Goal: Task Accomplishment & Management: Use online tool/utility

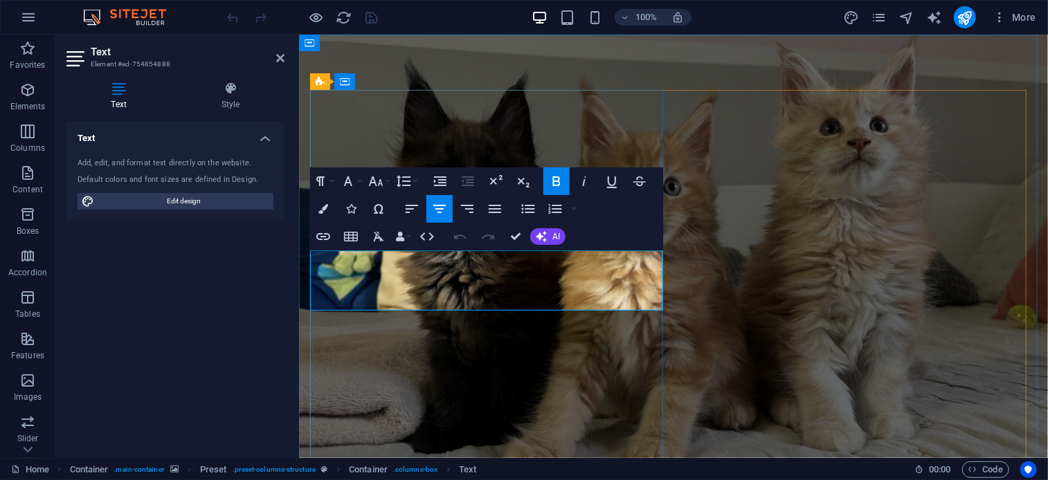
click at [250, 98] on h4 "Style" at bounding box center [231, 96] width 108 height 29
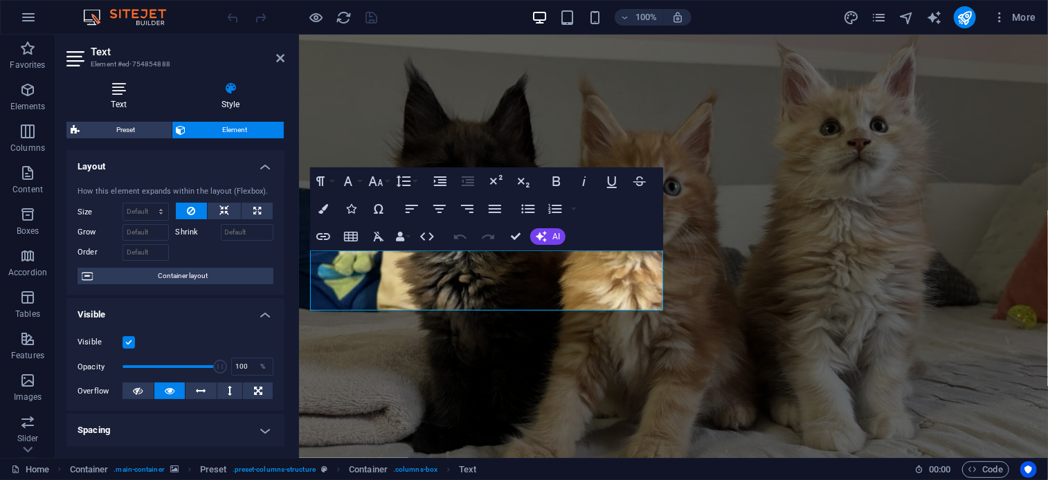
click at [117, 87] on icon at bounding box center [118, 89] width 105 height 14
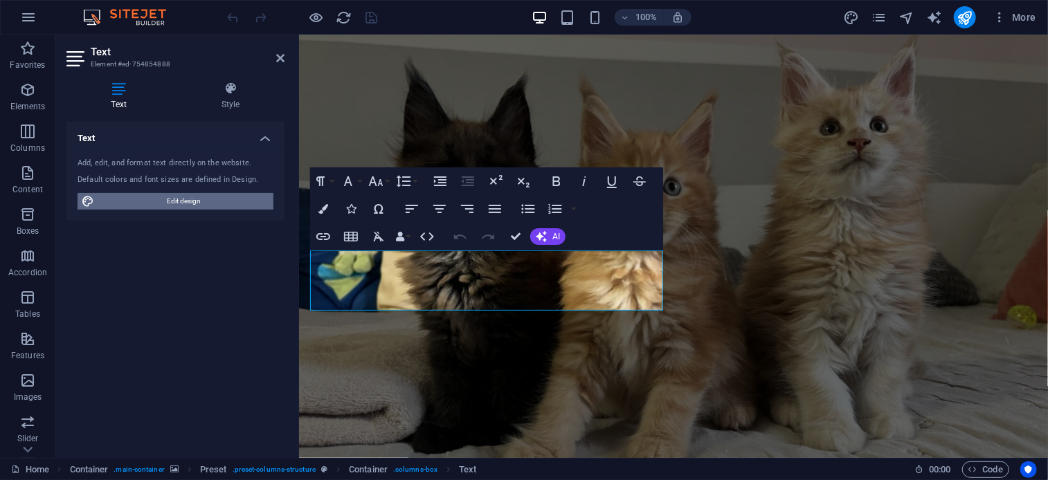
click at [135, 197] on span "Edit design" at bounding box center [183, 201] width 171 height 17
select select "rem"
select select "300"
select select "px"
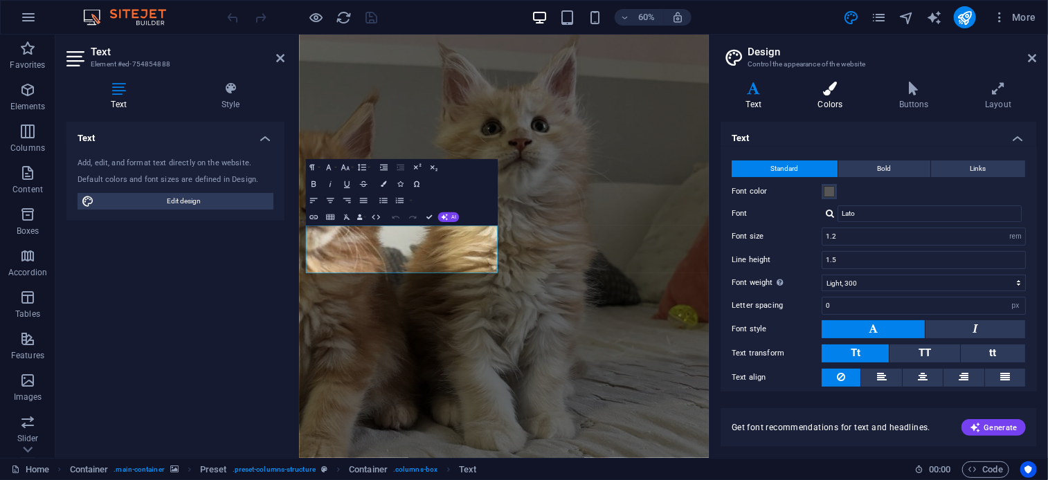
click at [836, 87] on icon at bounding box center [830, 89] width 75 height 14
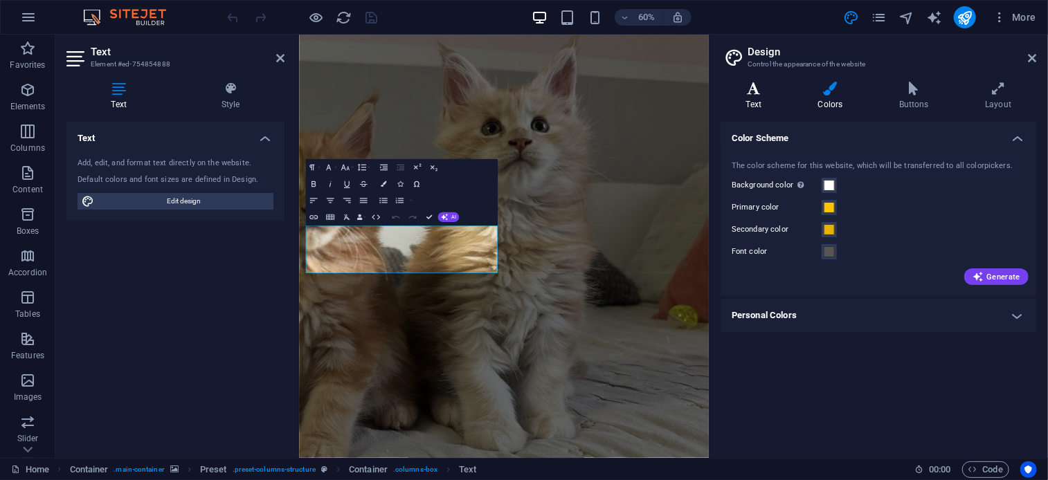
click at [747, 97] on h4 "Text" at bounding box center [757, 96] width 72 height 29
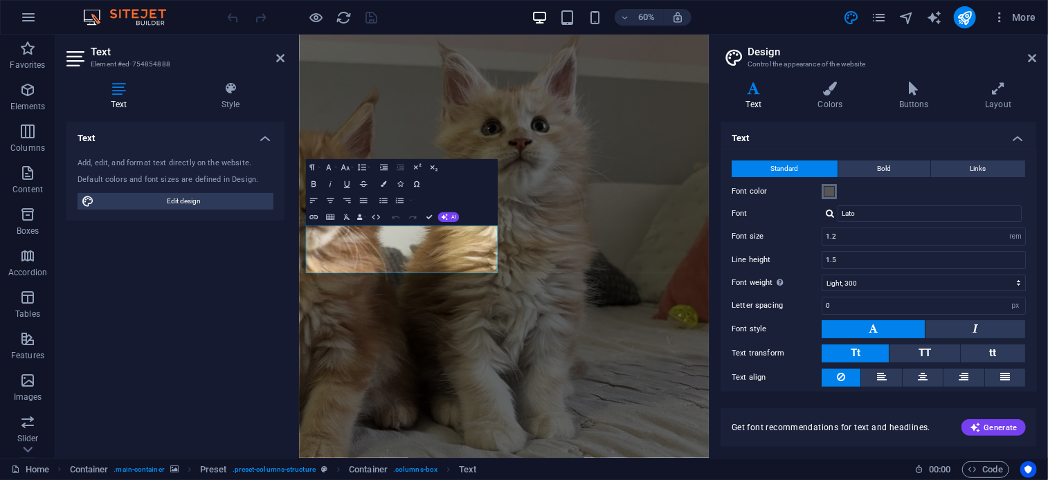
click at [825, 189] on span at bounding box center [829, 191] width 11 height 11
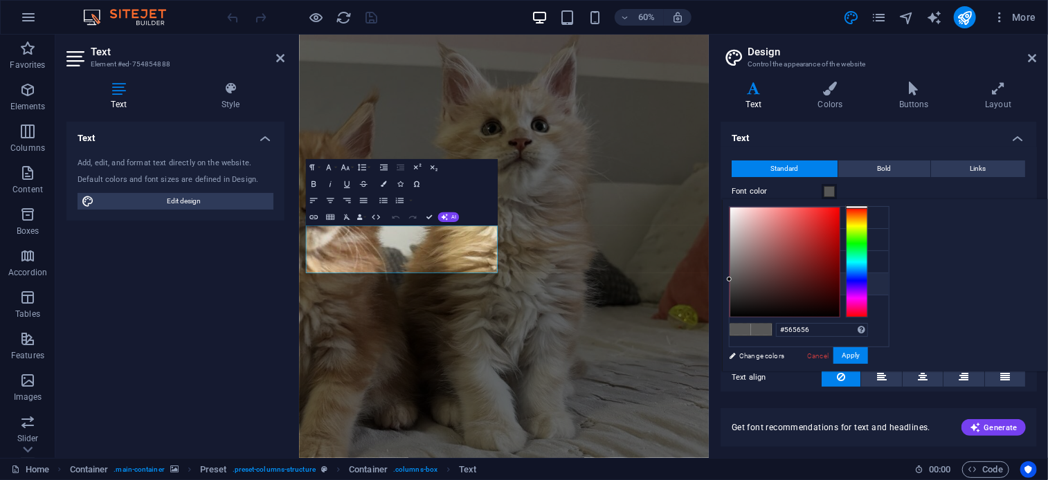
click at [825, 189] on span at bounding box center [829, 191] width 11 height 11
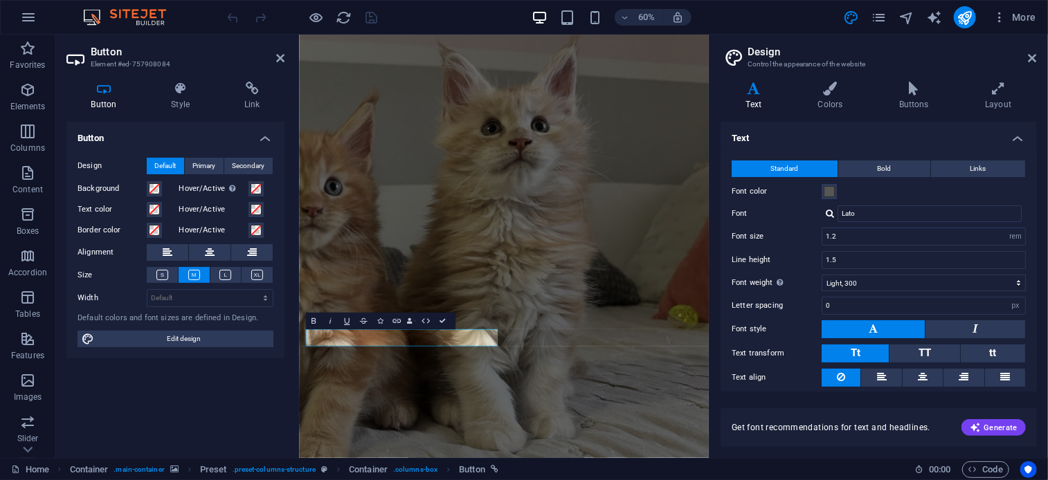
click at [757, 480] on figure at bounding box center [639, 387] width 683 height 707
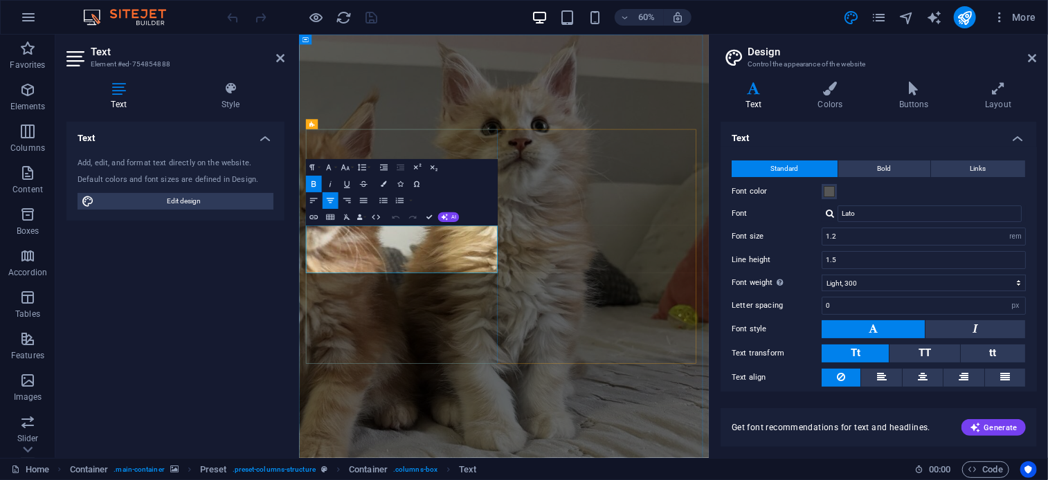
click at [309, 183] on icon "button" at bounding box center [314, 184] width 10 height 10
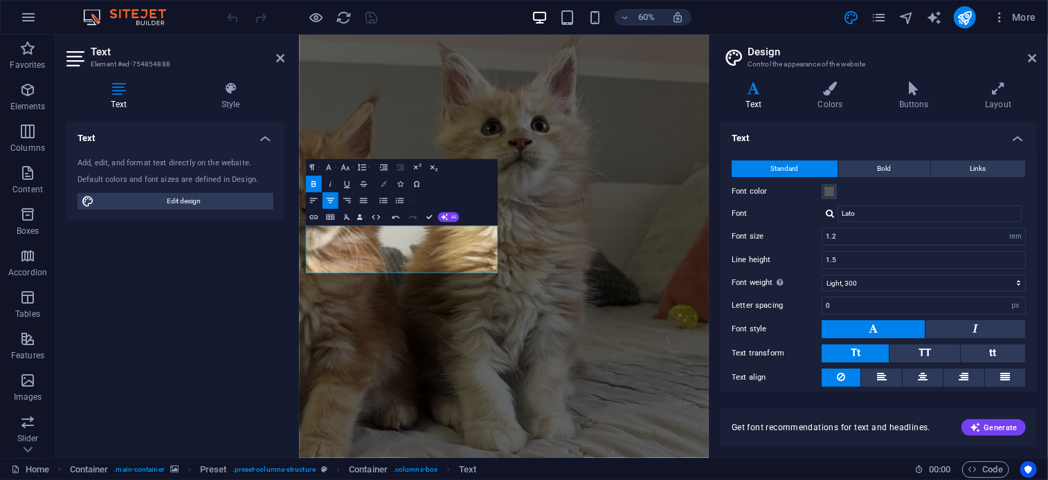
click at [384, 188] on button "Colors" at bounding box center [383, 184] width 16 height 17
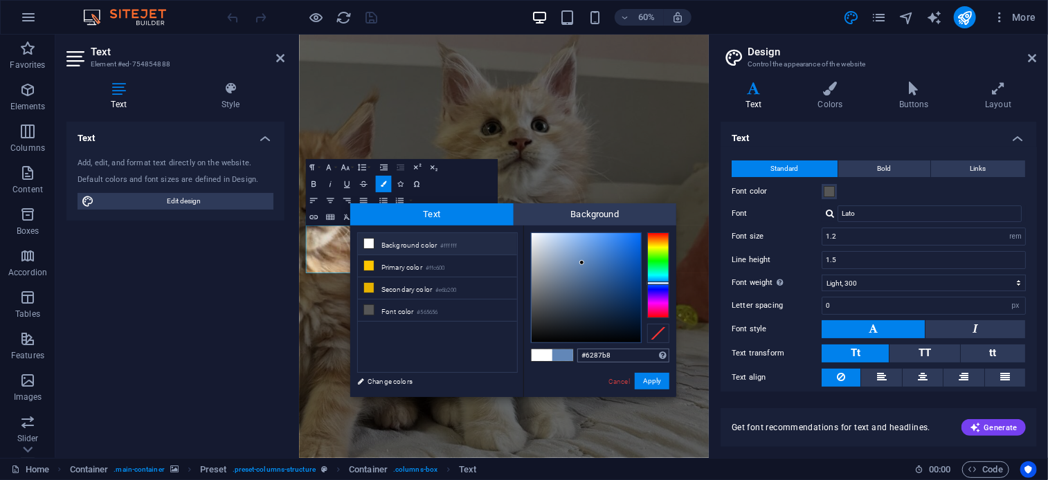
click at [623, 354] on input "#6287b8" at bounding box center [623, 356] width 92 height 14
type input "C"
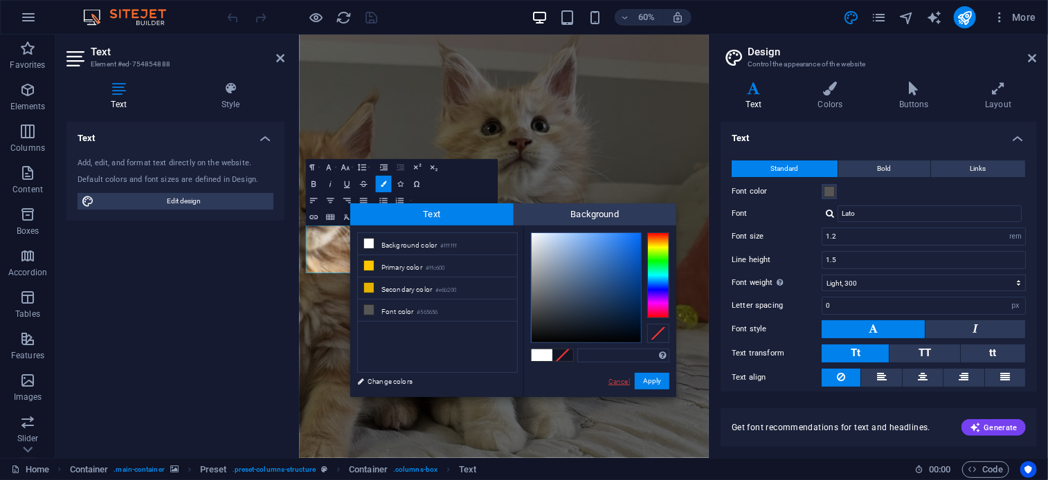
click at [617, 386] on link "Cancel" at bounding box center [619, 382] width 24 height 10
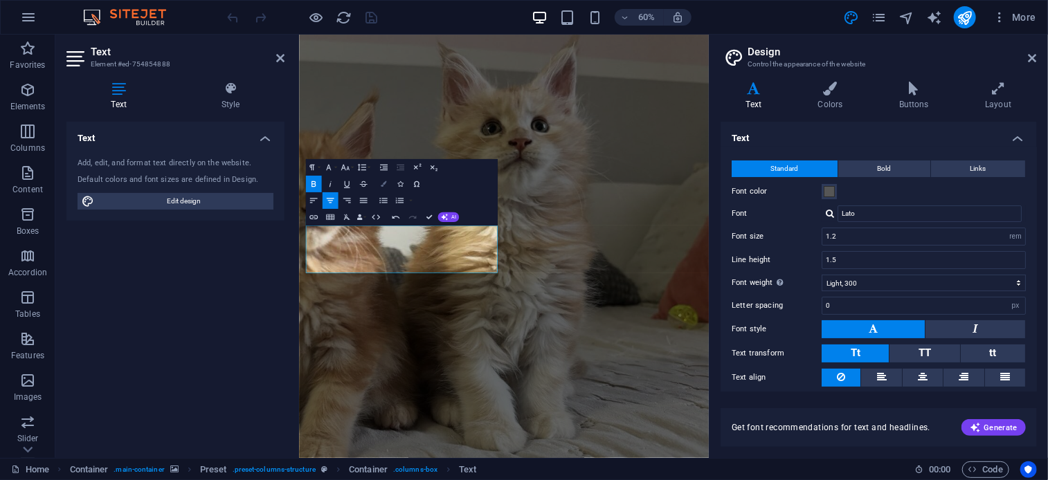
click at [380, 178] on button "Colors" at bounding box center [383, 184] width 16 height 17
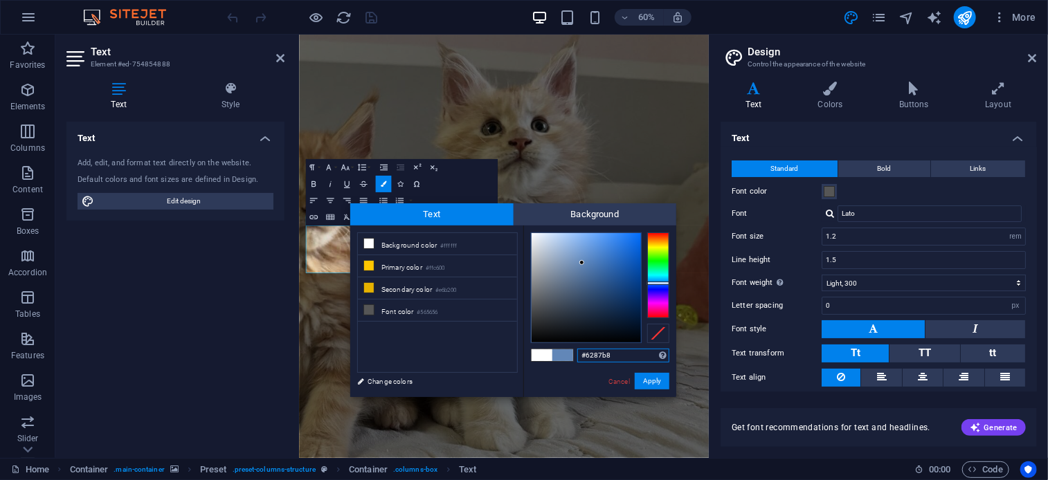
drag, startPoint x: 613, startPoint y: 355, endPoint x: 571, endPoint y: 354, distance: 41.6
click at [571, 354] on div "#6287b8 Supported formats #0852ed rgb(8, 82, 237) rgba(8, 82, 237, 90%) hsv(221…" at bounding box center [599, 412] width 153 height 372
click at [452, 265] on li "Primary color #ffc600" at bounding box center [437, 266] width 159 height 22
type input "#ffc600"
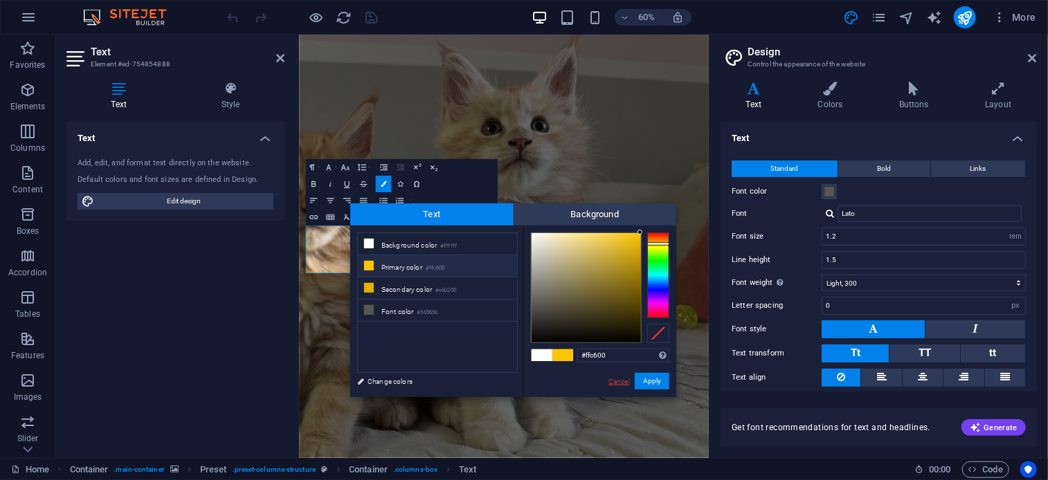
click at [618, 380] on link "Cancel" at bounding box center [619, 382] width 24 height 10
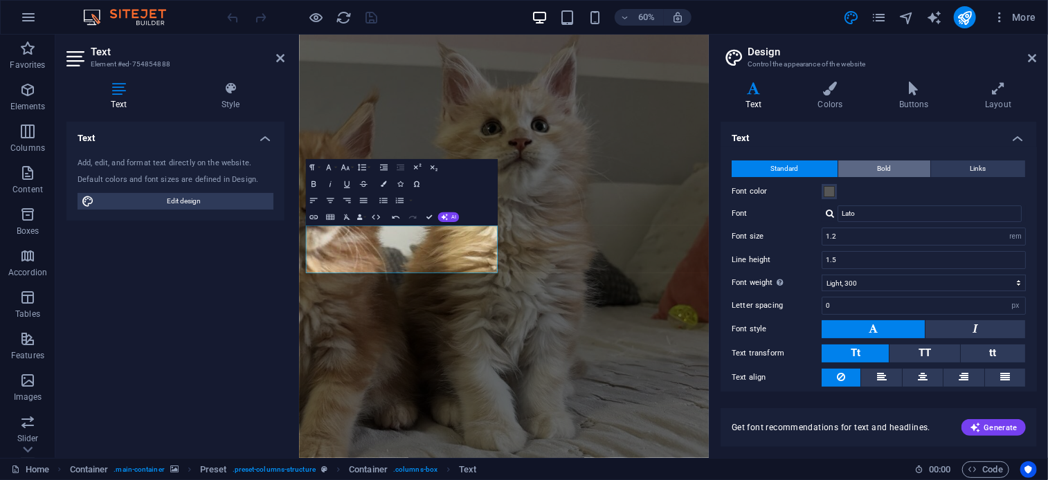
click at [894, 172] on button "Bold" at bounding box center [884, 169] width 92 height 17
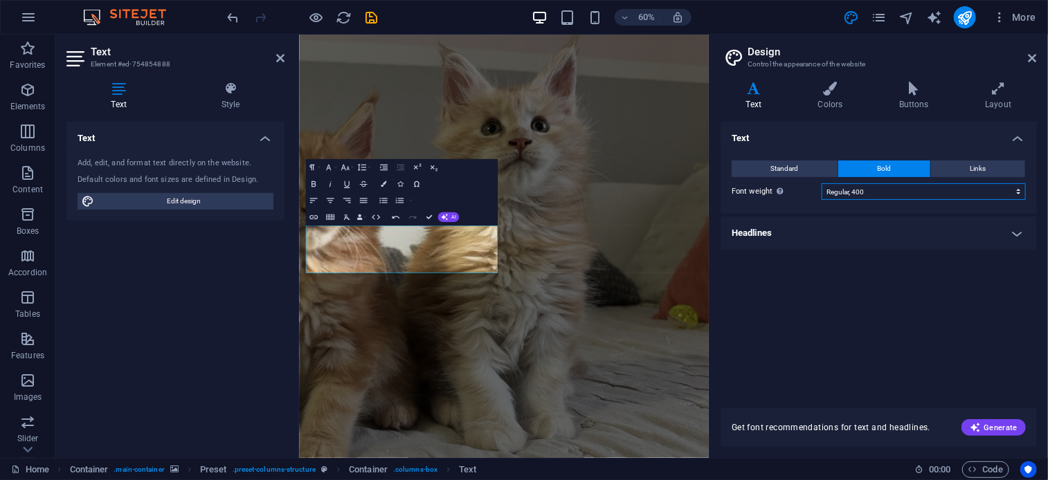
click at [889, 188] on select "Thin, 100 Extra-light, 200 Light, 300 Regular, 400 Medium, 500 Semi-bold, 600 B…" at bounding box center [924, 191] width 204 height 17
click at [822, 183] on select "Thin, 100 Extra-light, 200 Light, 300 Regular, 400 Medium, 500 Semi-bold, 600 B…" at bounding box center [924, 191] width 204 height 17
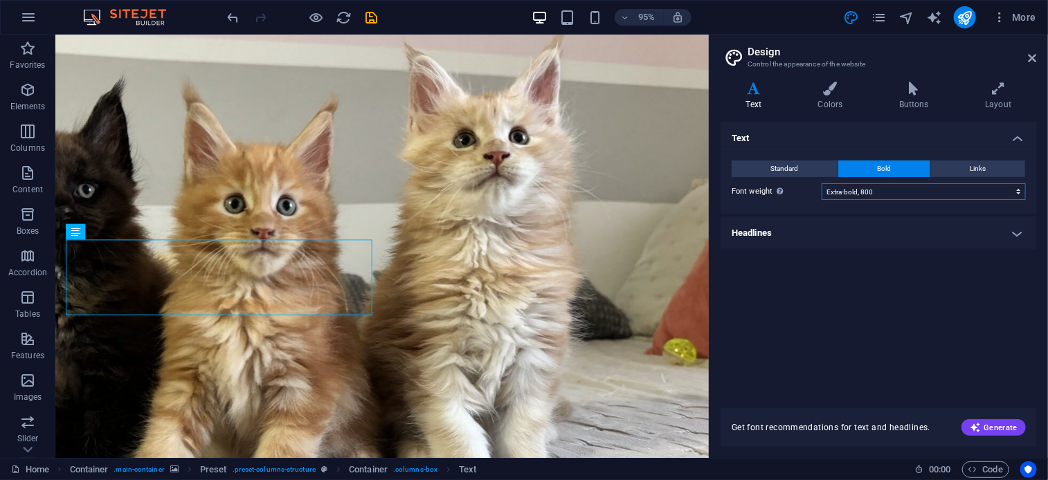
click at [930, 190] on select "Thin, 100 Extra-light, 200 Light, 300 Regular, 400 Medium, 500 Semi-bold, 600 B…" at bounding box center [924, 191] width 204 height 17
select select "900"
click at [822, 183] on select "Thin, 100 Extra-light, 200 Light, 300 Regular, 400 Medium, 500 Semi-bold, 600 B…" at bounding box center [924, 191] width 204 height 17
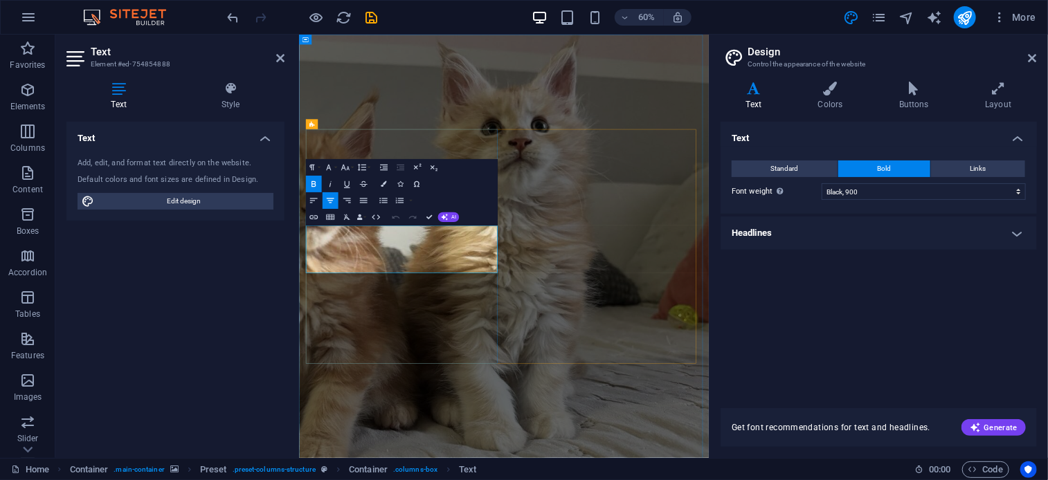
click at [845, 193] on select "Thin, 100 Extra-light, 200 Light, 300 Regular, 400 Medium, 500 Semi-bold, 600 B…" at bounding box center [924, 191] width 204 height 17
click at [822, 183] on select "Thin, 100 Extra-light, 200 Light, 300 Regular, 400 Medium, 500 Semi-bold, 600 B…" at bounding box center [924, 191] width 204 height 17
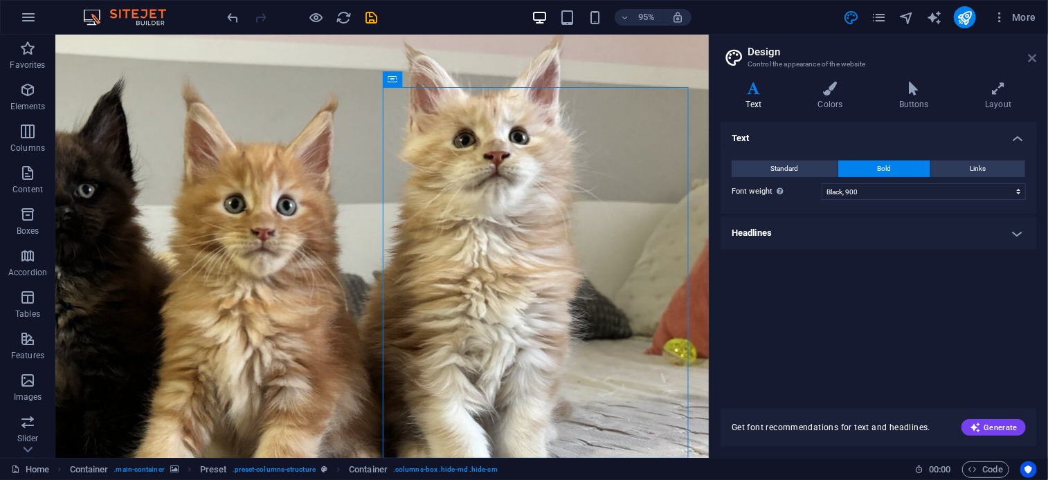
click at [1030, 61] on icon at bounding box center [1033, 58] width 8 height 11
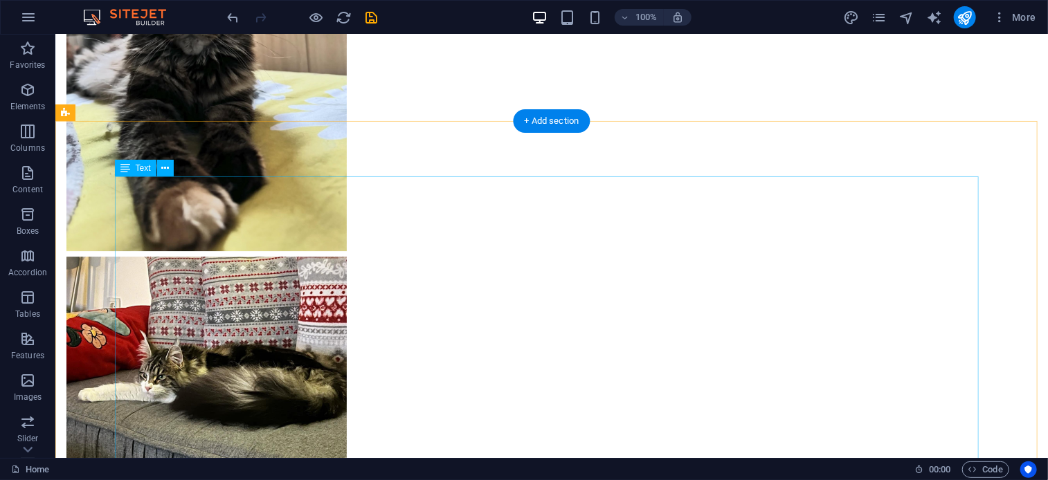
scroll to position [1861, 0]
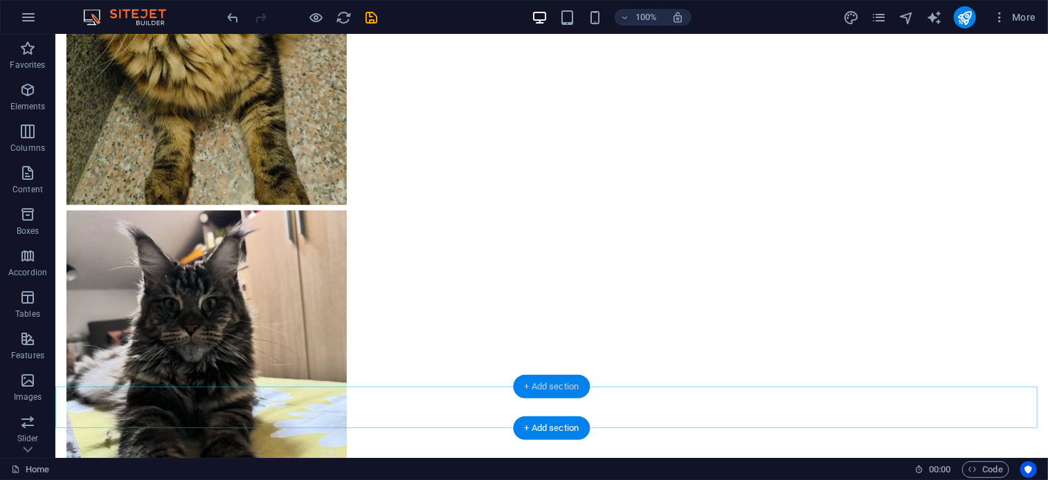
click at [543, 379] on div "+ Add section" at bounding box center [552, 387] width 77 height 24
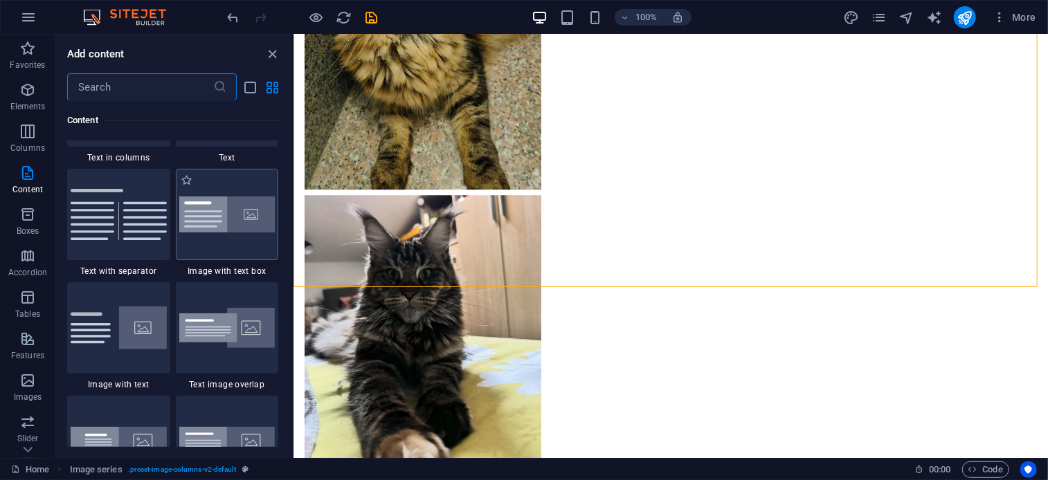
scroll to position [2508, 0]
click at [230, 228] on img at bounding box center [227, 213] width 96 height 37
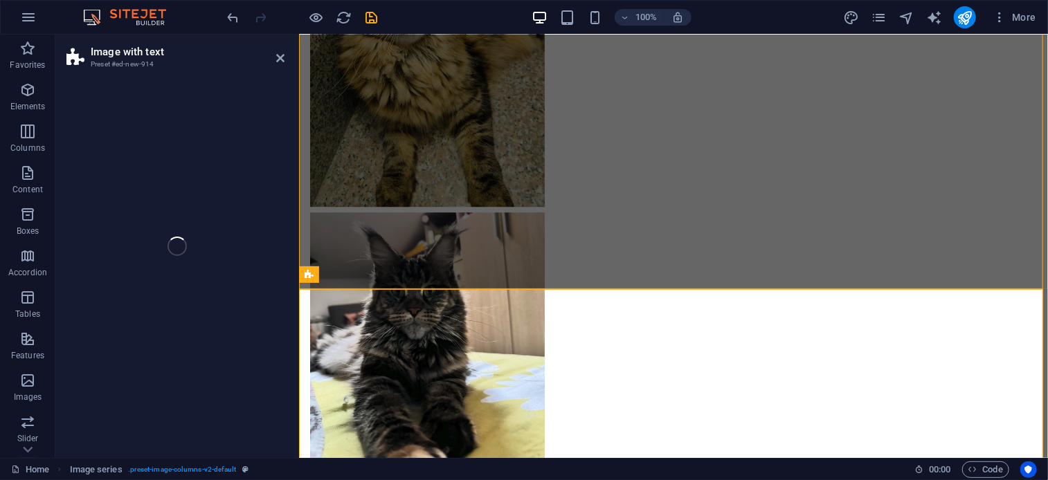
select select "rem"
select select "px"
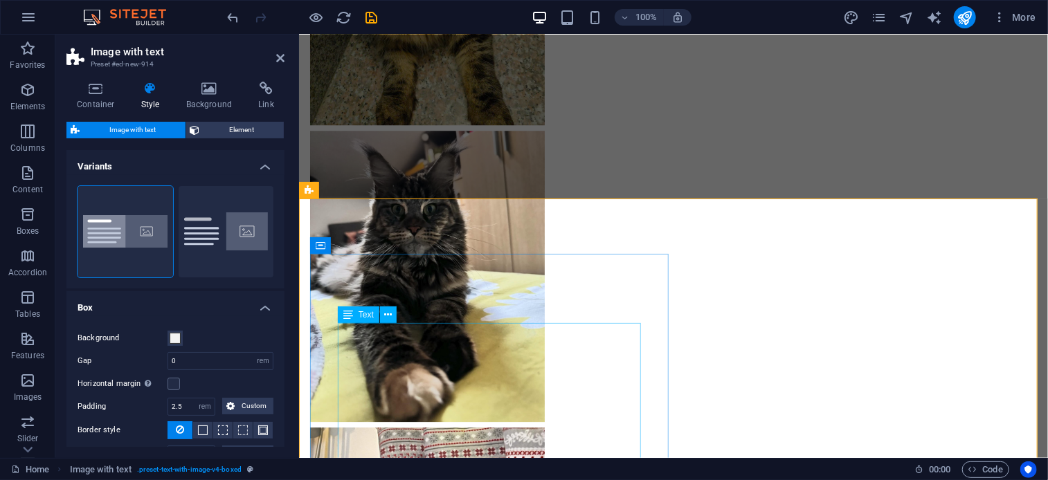
scroll to position [1921, 0]
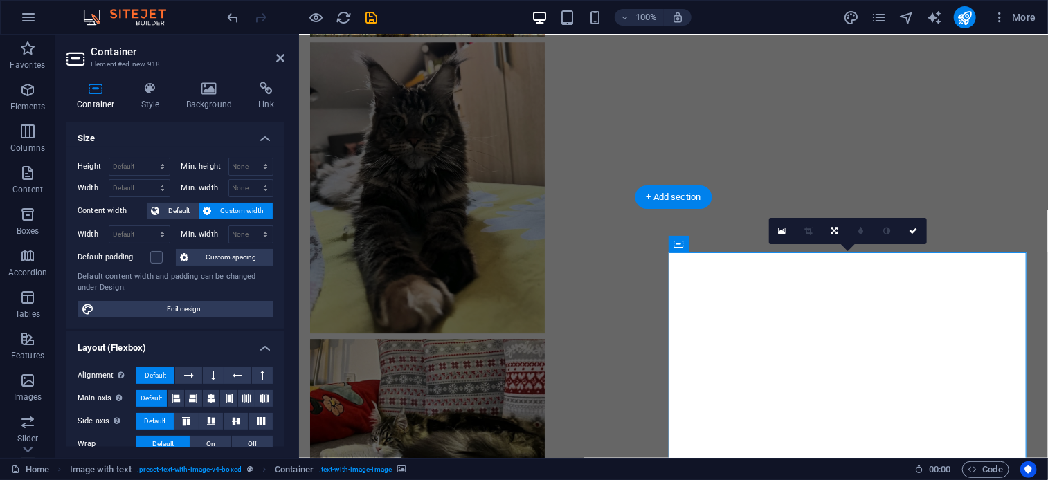
scroll to position [1921, 0]
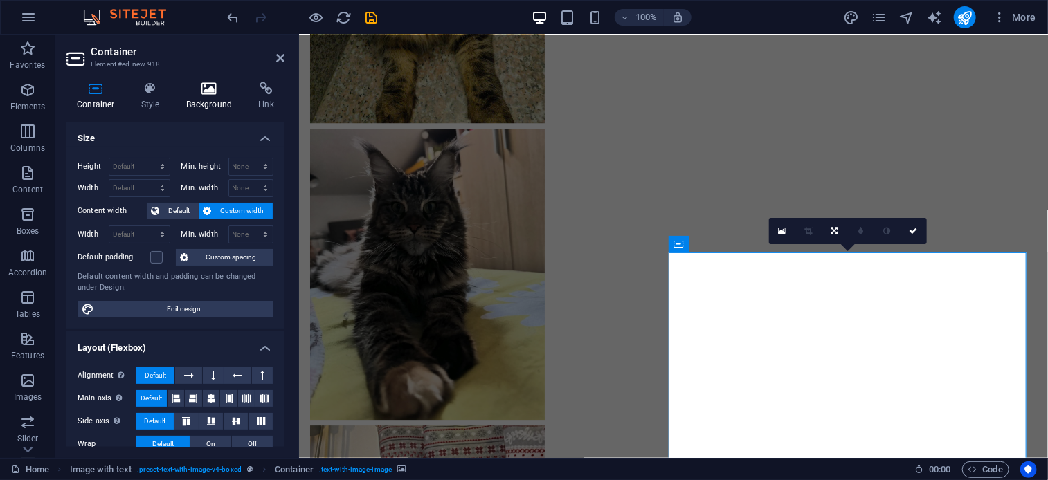
click at [210, 93] on icon at bounding box center [209, 89] width 67 height 14
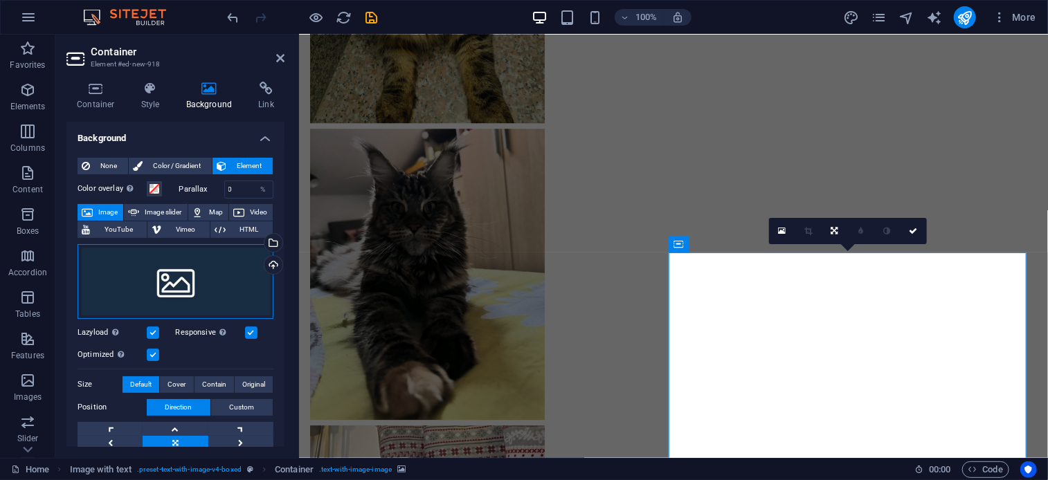
click at [152, 274] on div "Drag files here, click to choose files or select files from Files or our free s…" at bounding box center [176, 281] width 196 height 75
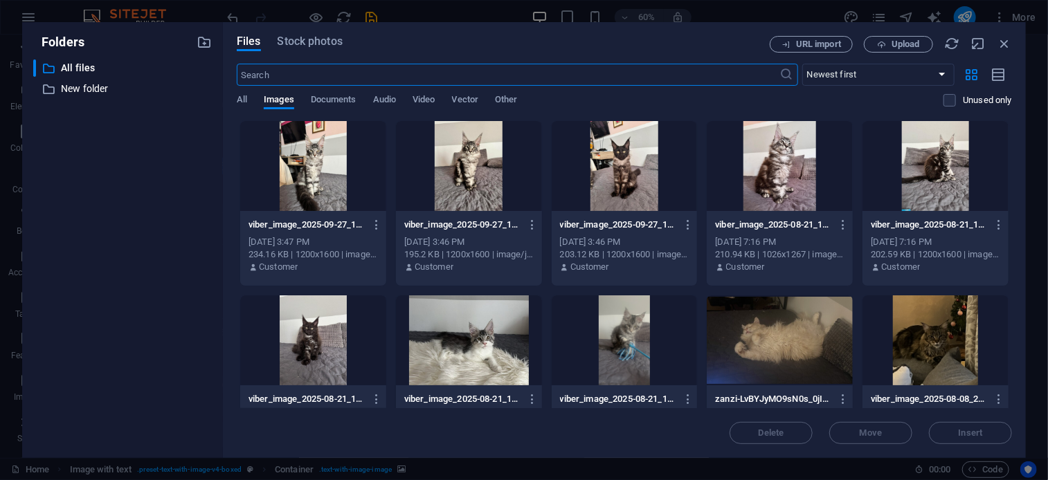
scroll to position [2088, 0]
click at [900, 48] on span "Upload" at bounding box center [906, 44] width 28 height 8
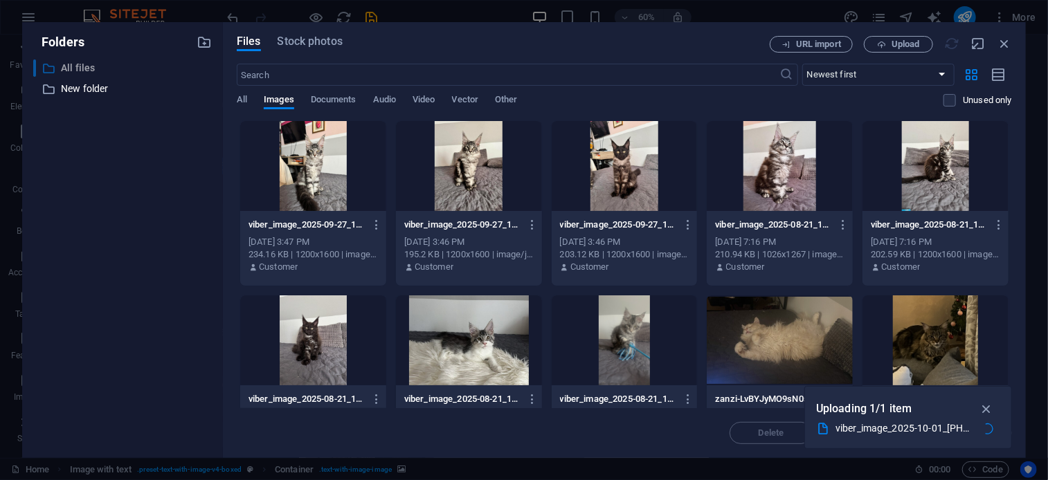
scroll to position [1921, 0]
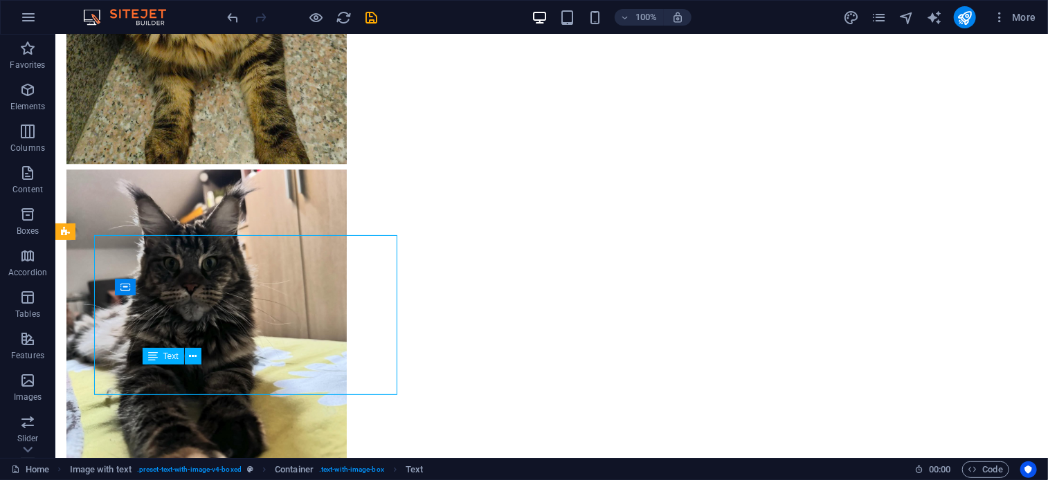
scroll to position [2007, 0]
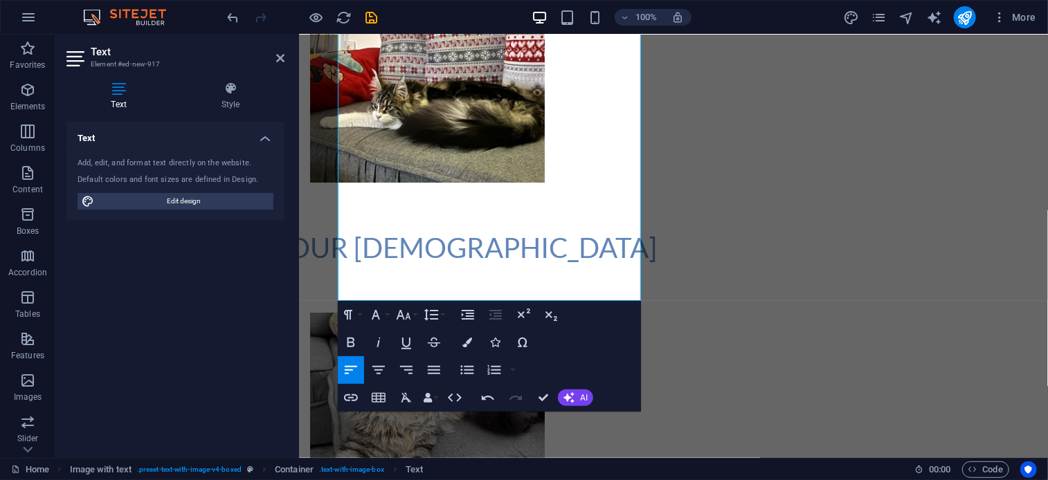
scroll to position [2345, 0]
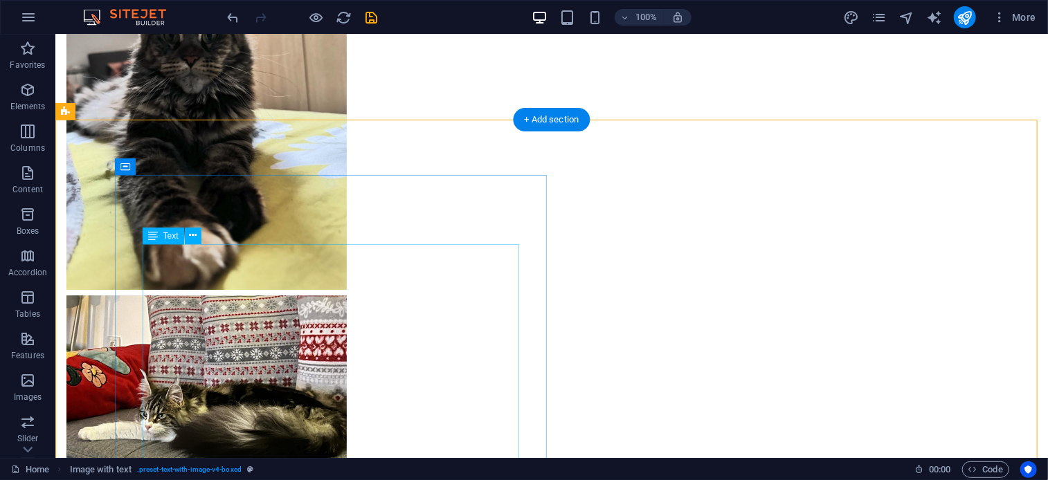
scroll to position [2131, 0]
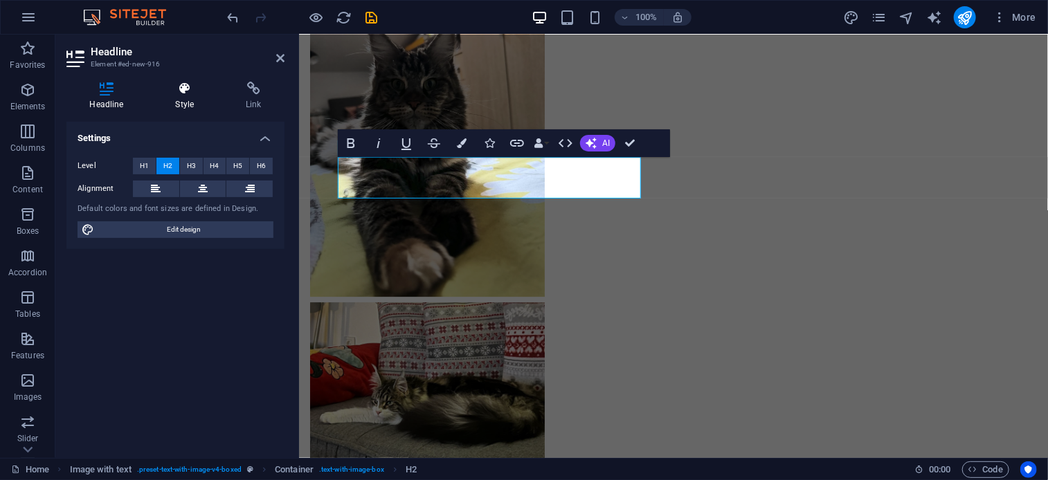
click at [175, 105] on h4 "Style" at bounding box center [187, 96] width 71 height 29
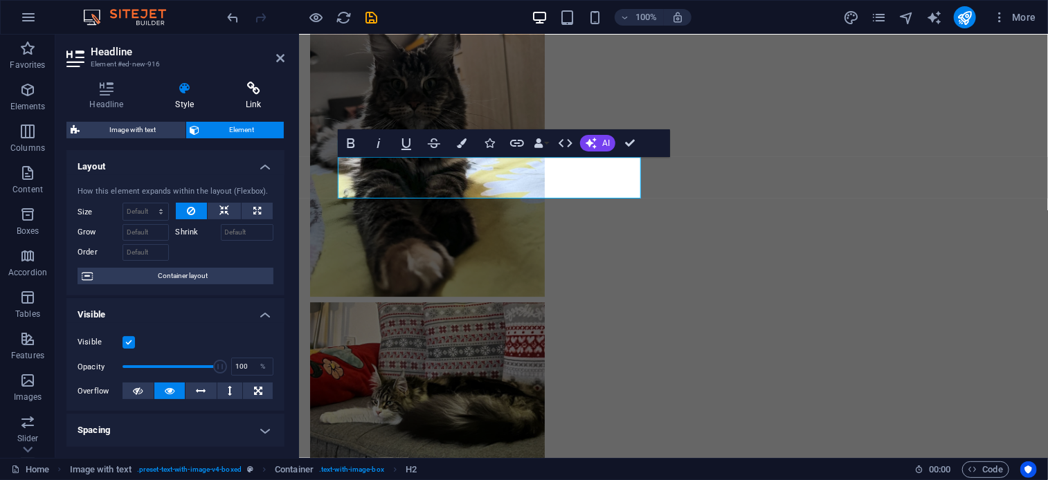
click at [246, 87] on icon at bounding box center [254, 89] width 62 height 14
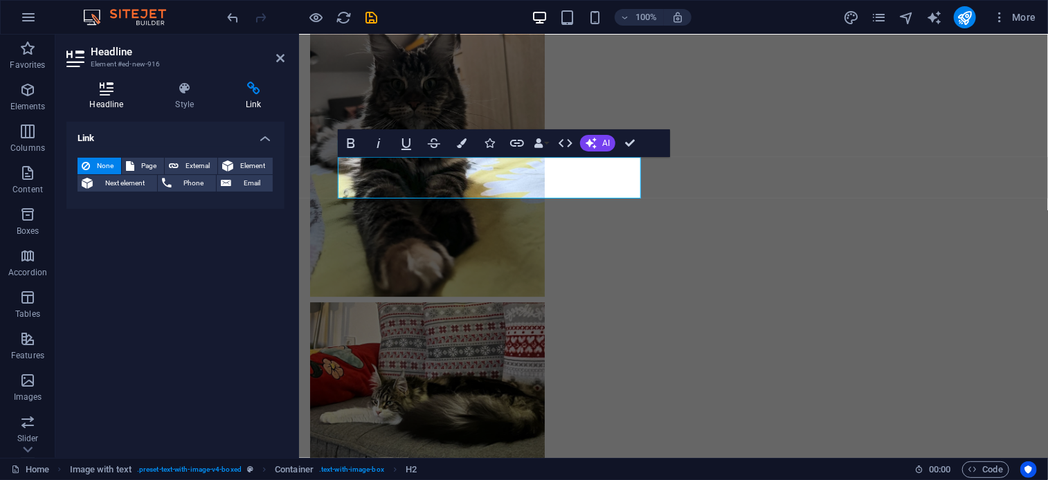
click at [113, 95] on icon at bounding box center [106, 89] width 80 height 14
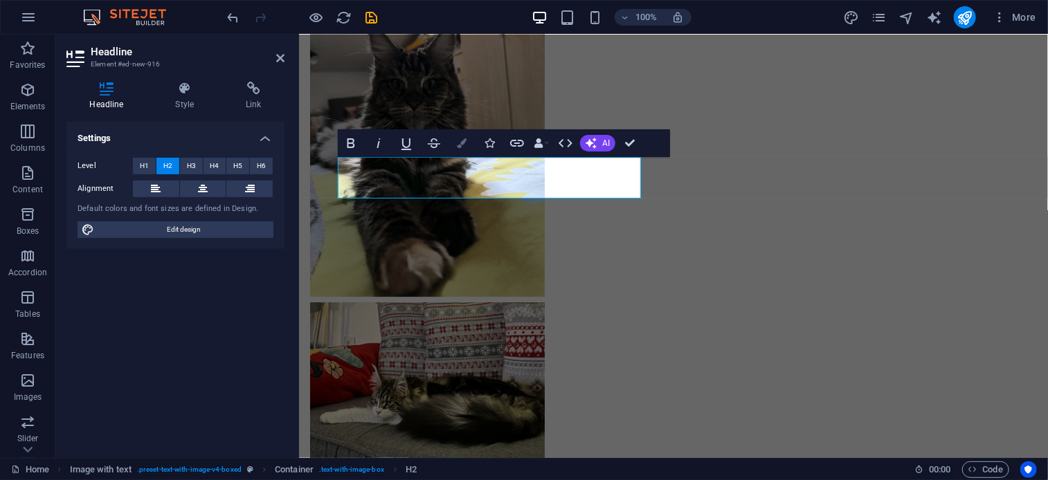
click at [468, 146] on button "Colors" at bounding box center [462, 143] width 26 height 28
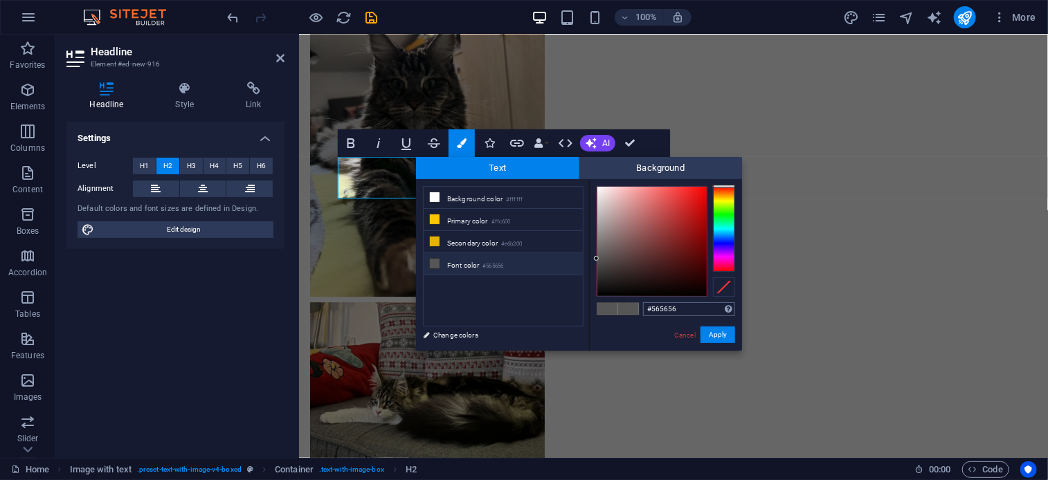
click at [681, 311] on input "#565656" at bounding box center [689, 309] width 92 height 14
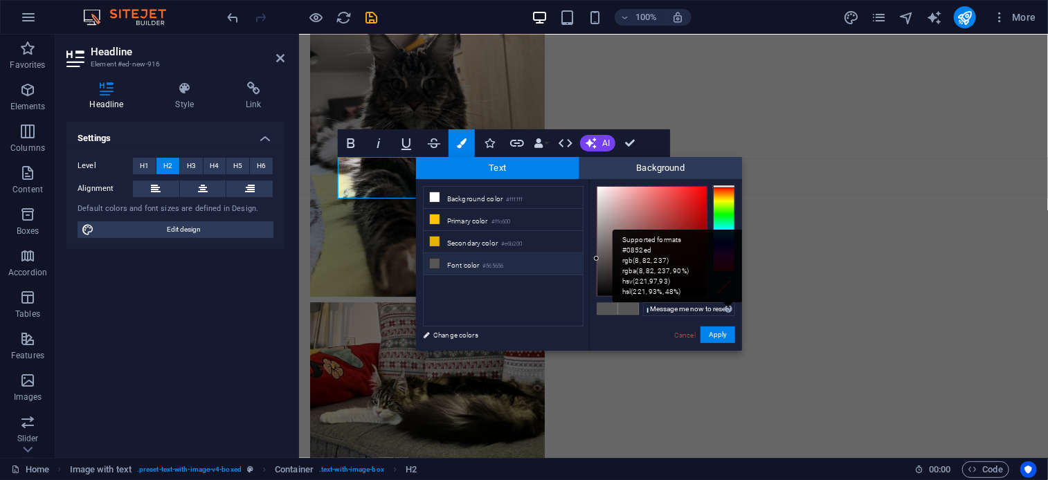
type input "🎄🐱✨ Santa’s Little Helpers Have Arrived! ✨🐱🎄 Our fluffy stockings are FULL this…"
click at [727, 302] on div "Supported formats #0852ed rgb(8, 82, 237) rgba(8, 82, 237, 90%) hsv(221,97,93) …" at bounding box center [678, 266] width 130 height 73
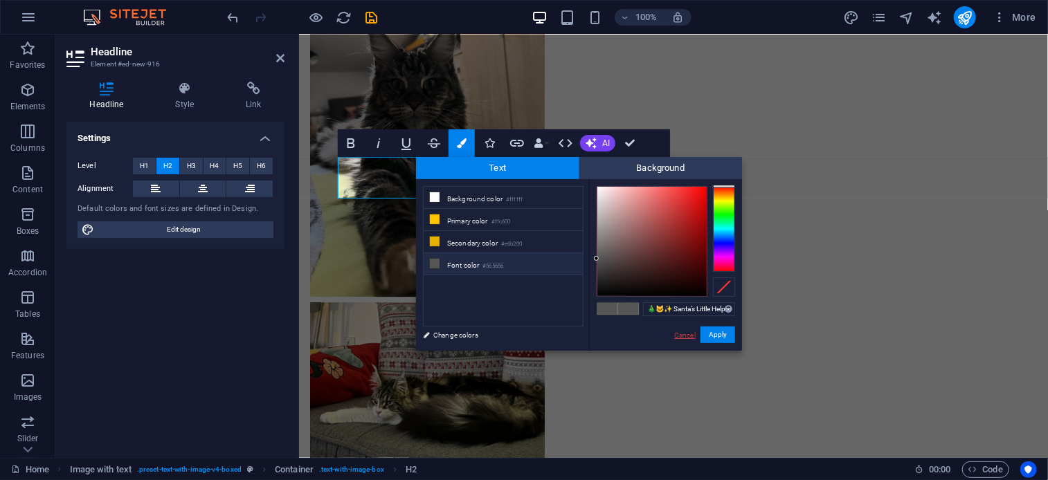
click at [685, 336] on link "Cancel" at bounding box center [685, 335] width 24 height 10
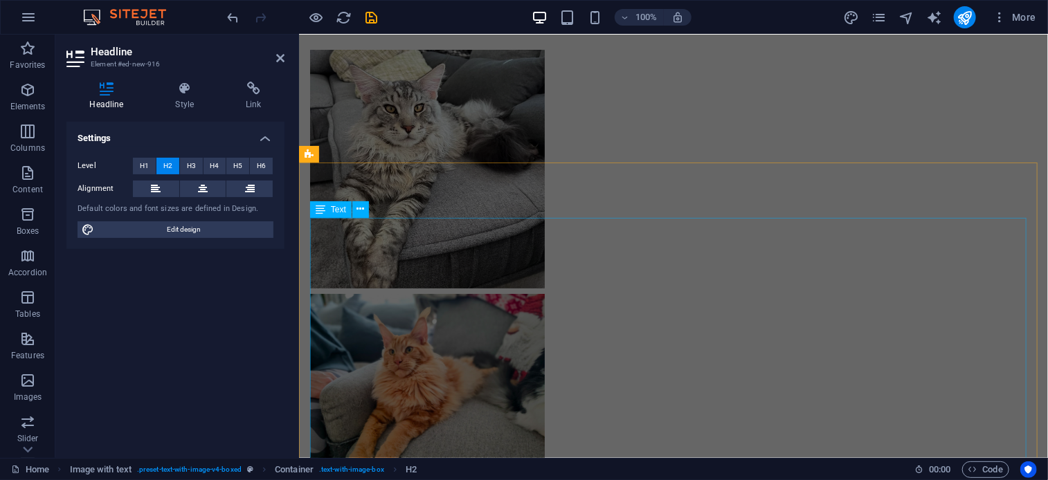
scroll to position [2603, 0]
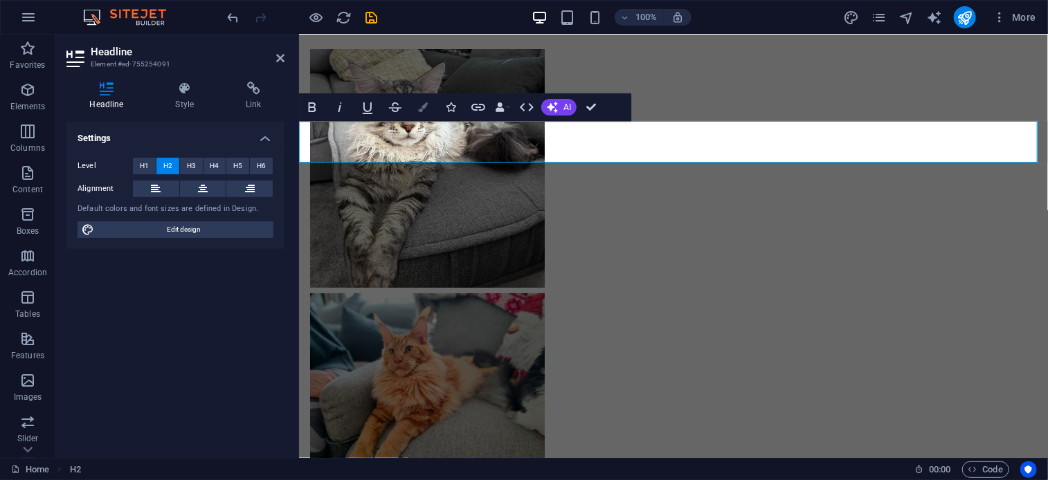
click at [422, 111] on icon "button" at bounding box center [423, 107] width 10 height 10
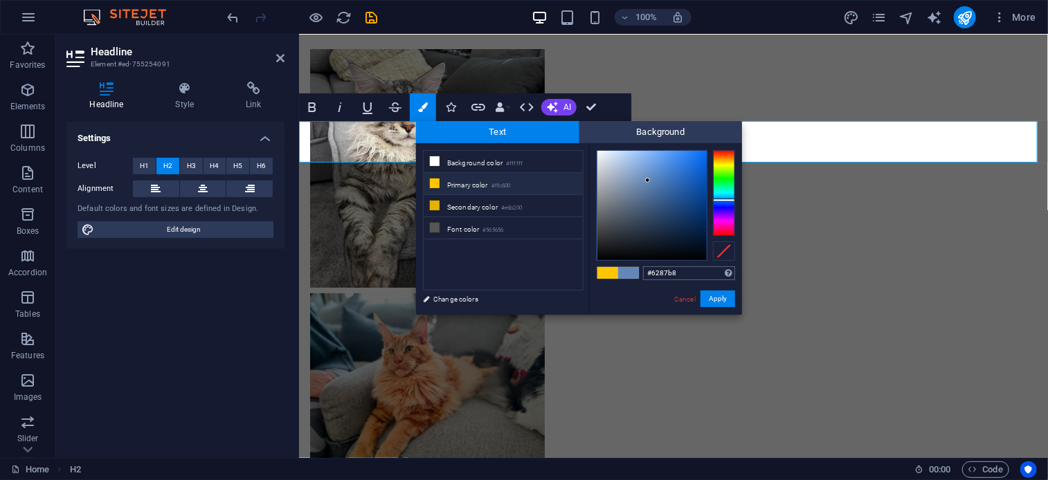
click at [662, 275] on input "#6287b8" at bounding box center [689, 273] width 92 height 14
click at [680, 294] on link "Cancel" at bounding box center [685, 299] width 24 height 10
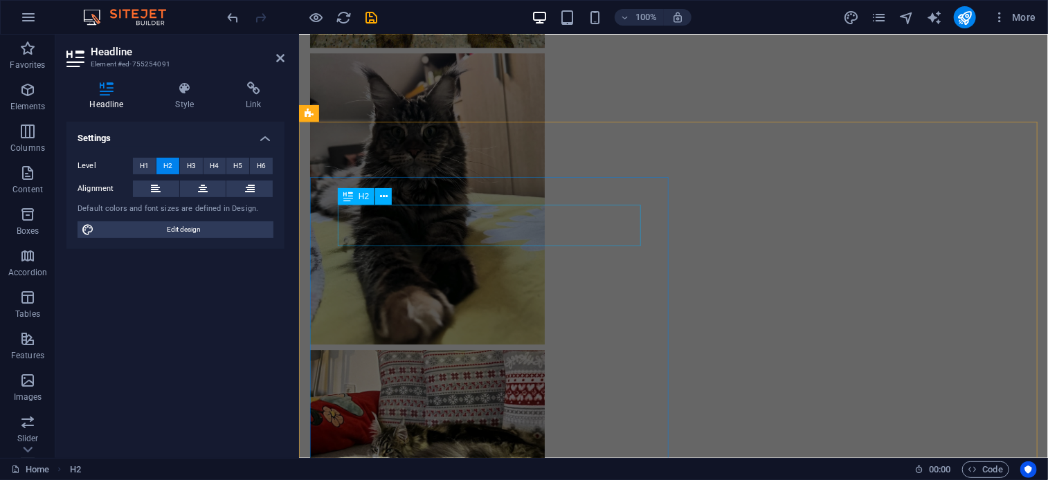
scroll to position [1996, 0]
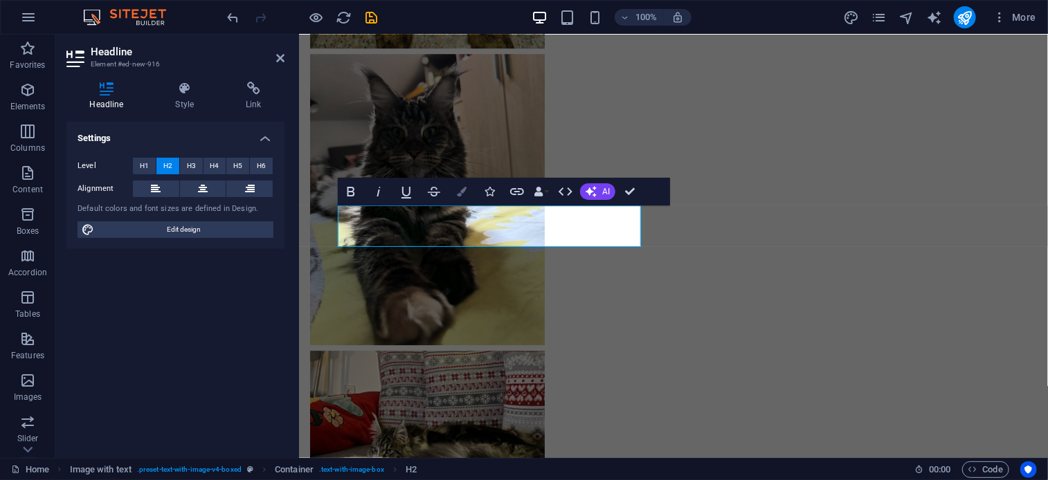
click at [456, 181] on button "Colors" at bounding box center [462, 192] width 26 height 28
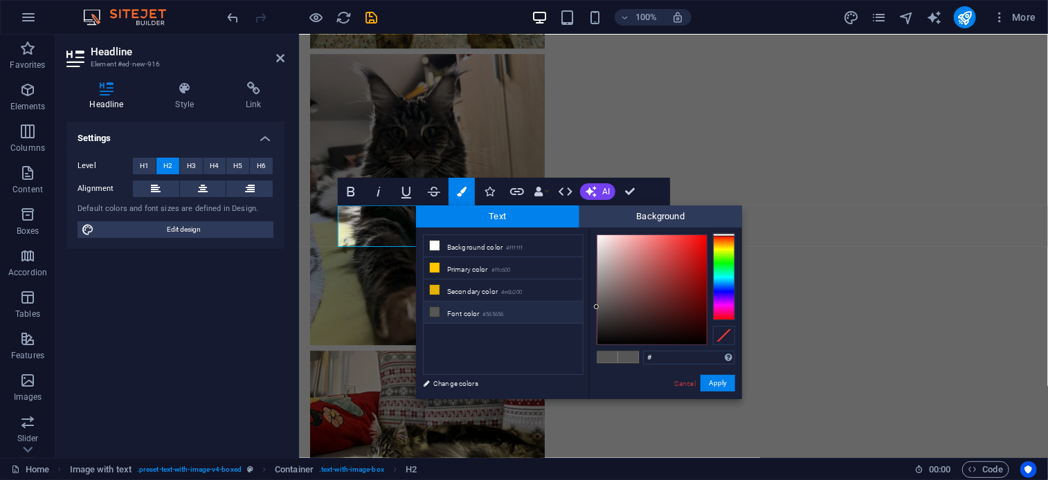
type input "#6287b8"
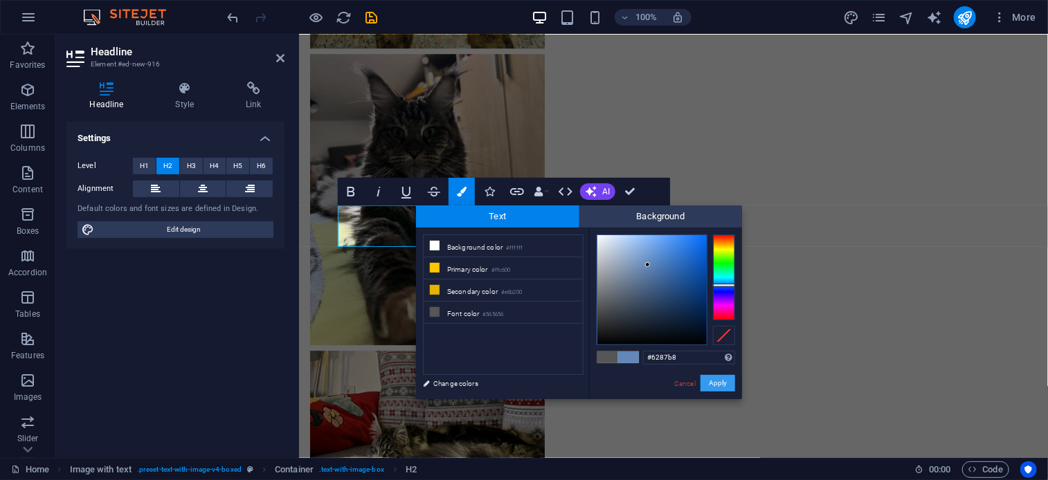
click at [720, 380] on button "Apply" at bounding box center [717, 383] width 35 height 17
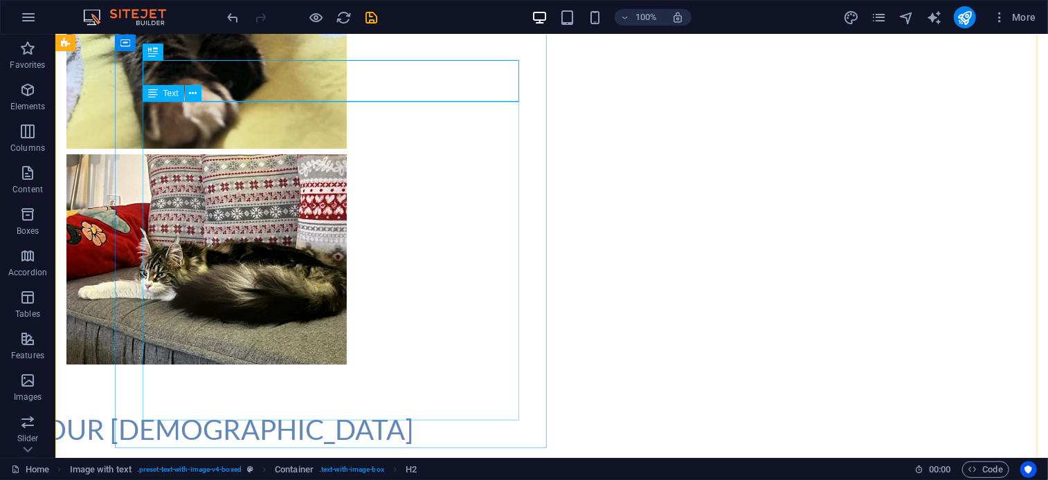
scroll to position [2270, 0]
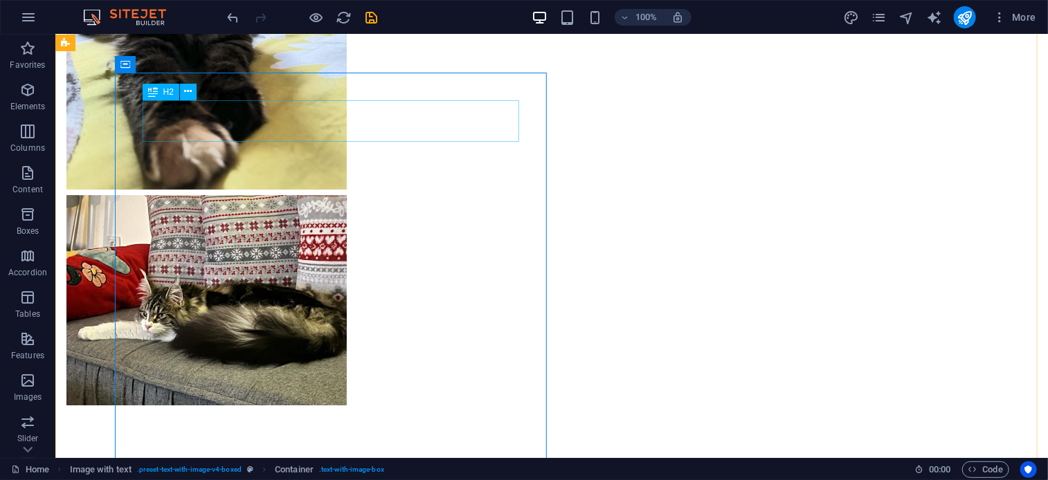
scroll to position [2232, 0]
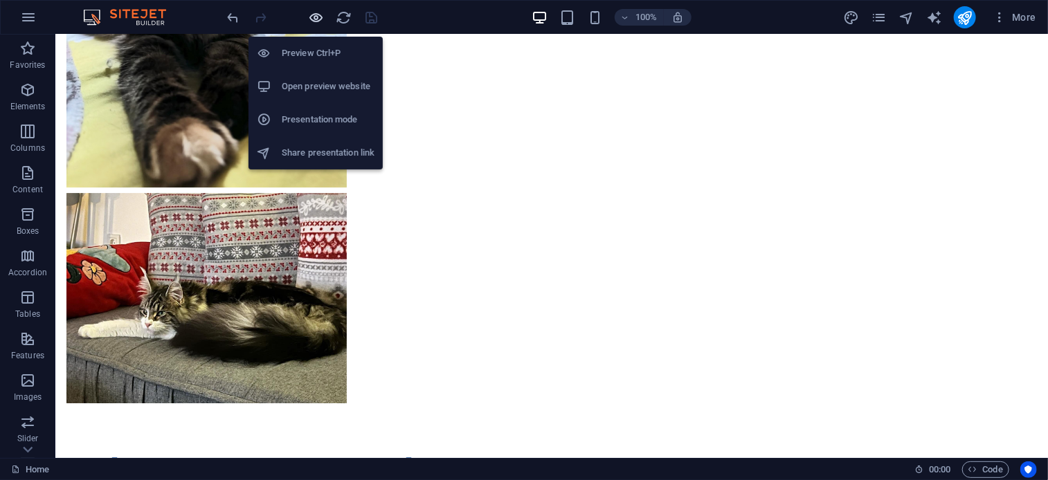
click at [313, 15] on icon "button" at bounding box center [317, 18] width 16 height 16
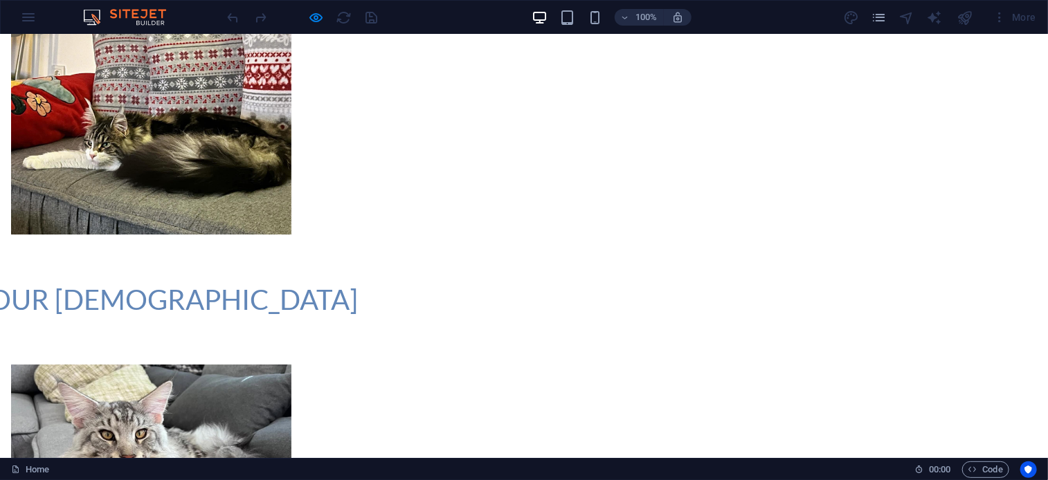
scroll to position [2298, 0]
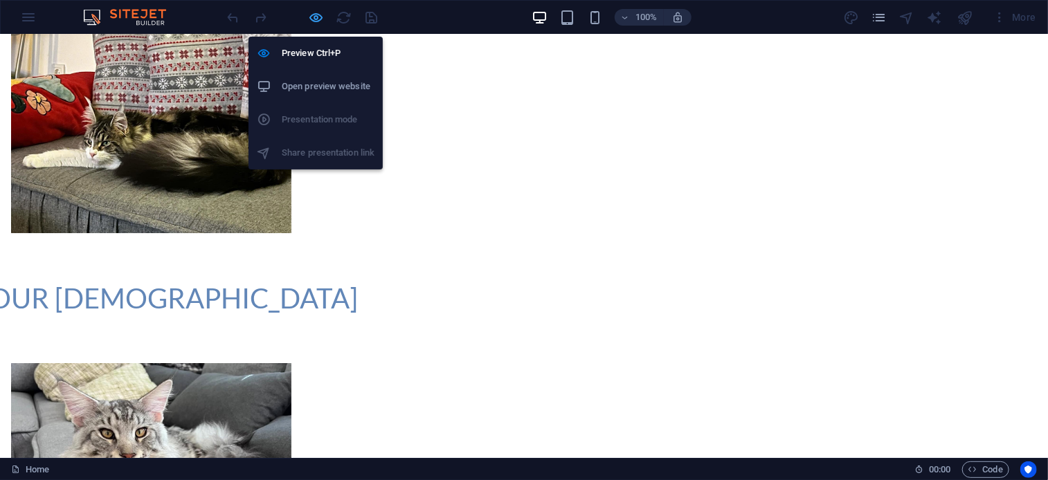
click at [312, 19] on icon "button" at bounding box center [317, 18] width 16 height 16
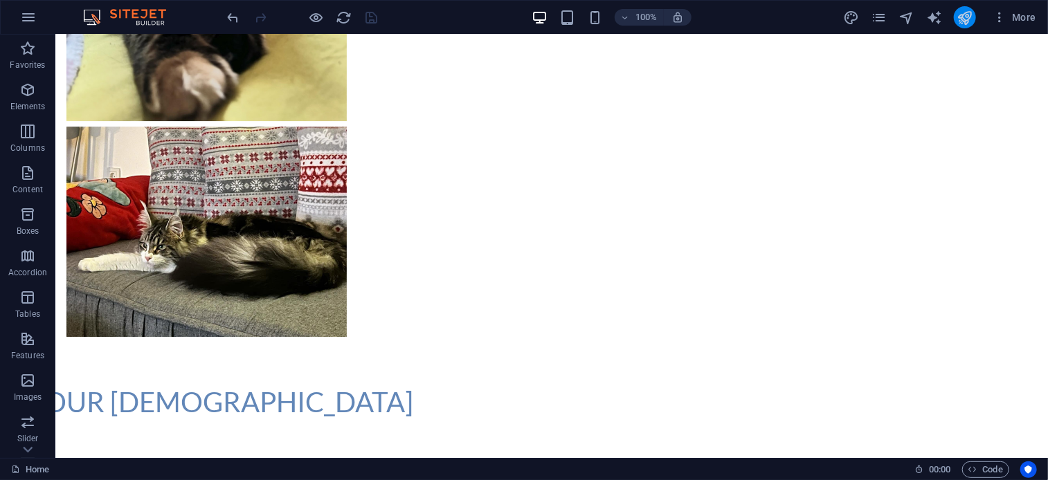
click at [975, 22] on button "publish" at bounding box center [965, 17] width 22 height 22
